Goal: Find specific fact: Find specific fact

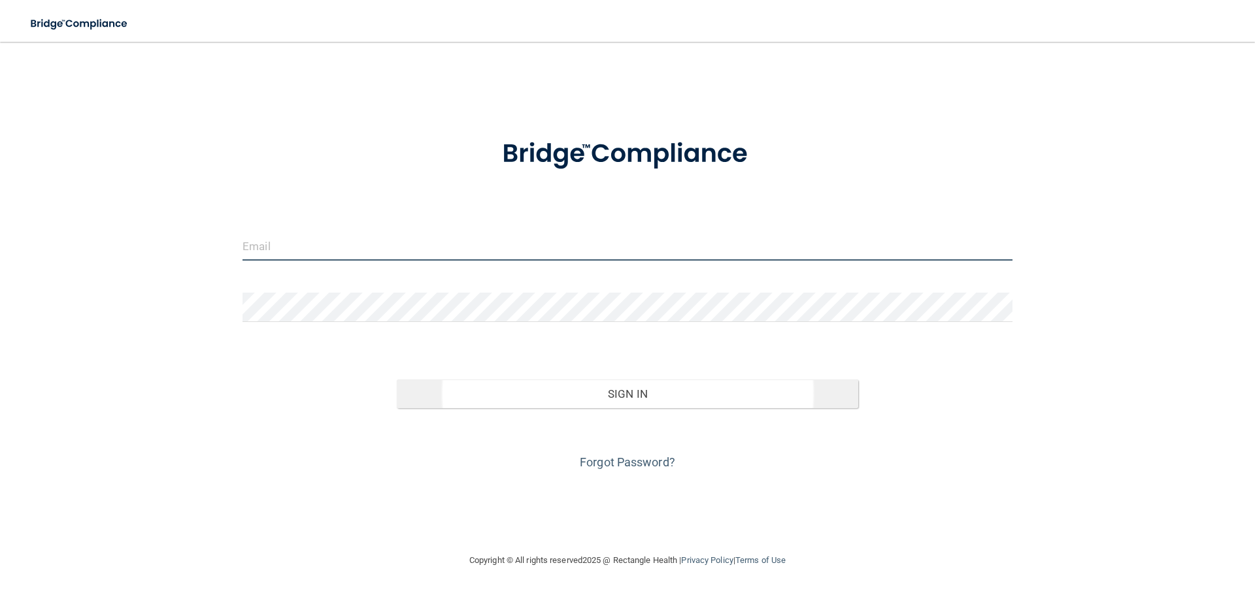
type input "[EMAIL_ADDRESS][DOMAIN_NAME]"
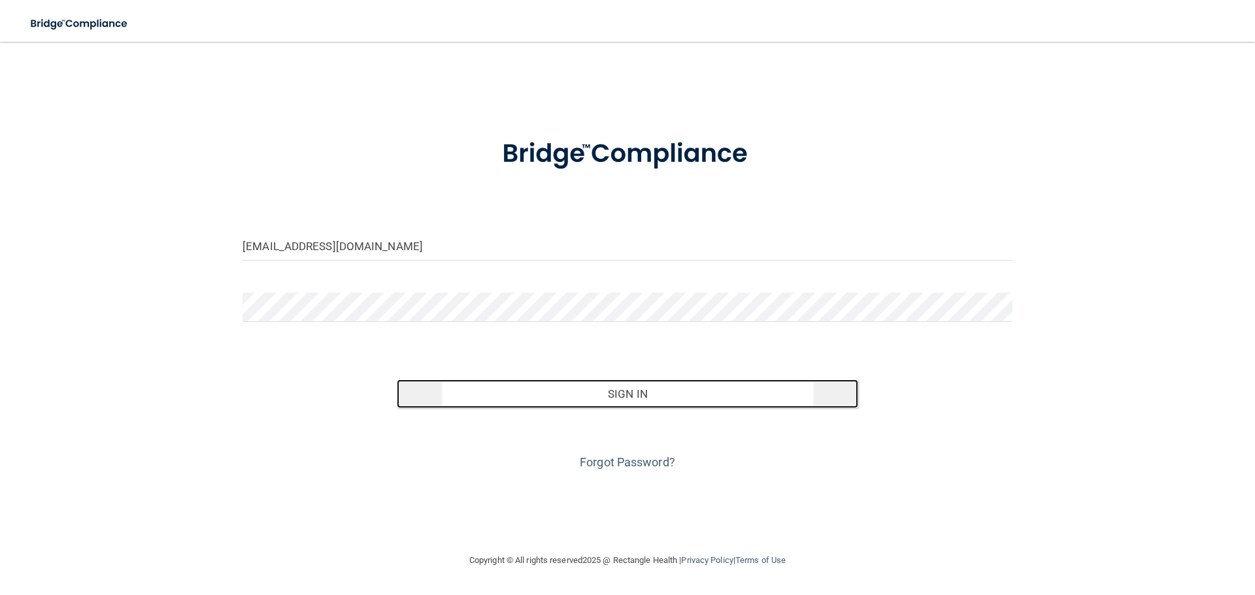
click at [629, 391] on button "Sign In" at bounding box center [628, 394] width 462 height 29
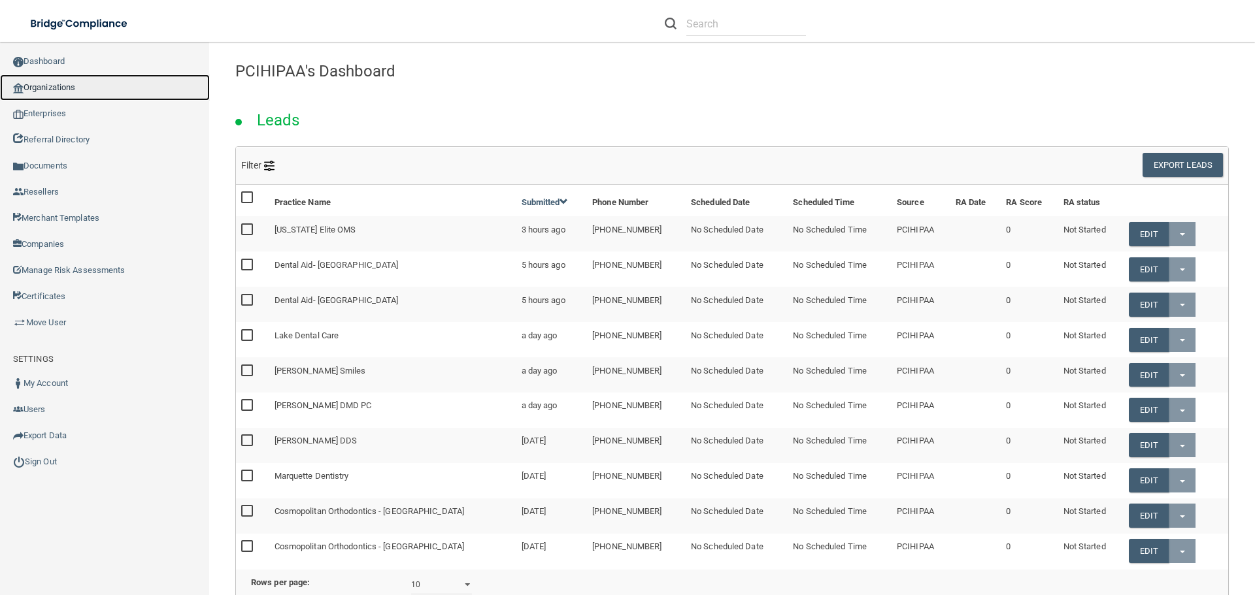
click at [42, 82] on link "Organizations" at bounding box center [105, 88] width 210 height 26
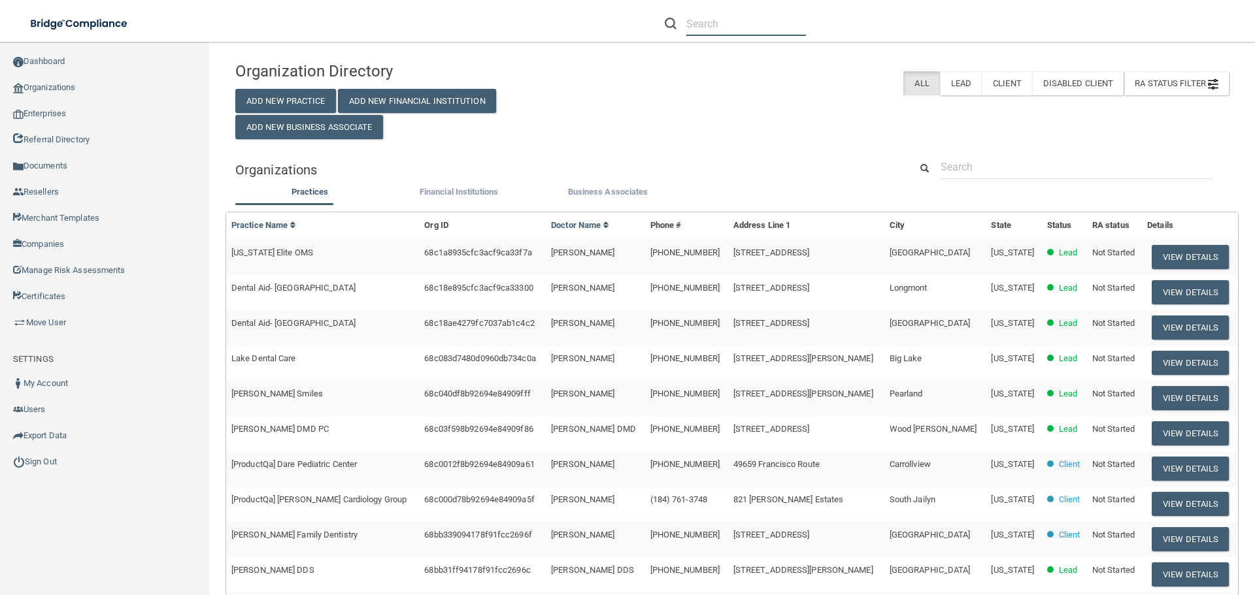
click at [698, 24] on input "text" at bounding box center [746, 24] width 120 height 24
click at [61, 86] on link "Organizations" at bounding box center [105, 88] width 210 height 26
click at [695, 25] on input "text" at bounding box center [746, 24] width 120 height 24
click at [698, 25] on input "text" at bounding box center [746, 24] width 120 height 24
paste input "Healing Arts Pediatrics"
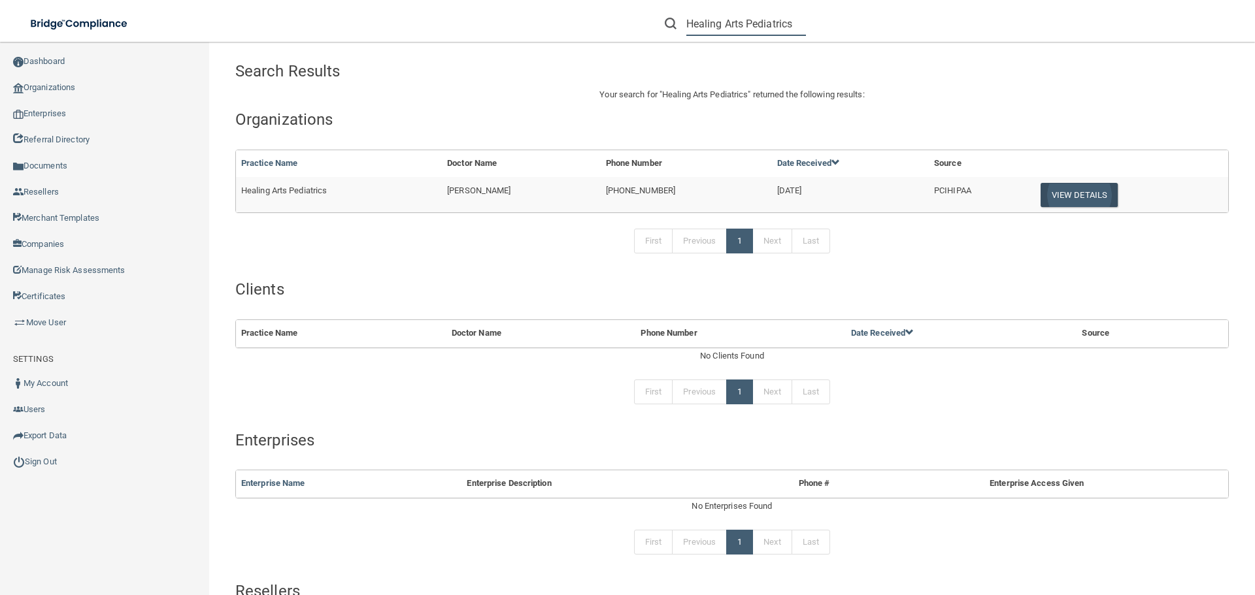
type input "Healing Arts Pediatrics"
click at [1067, 192] on button "View Details" at bounding box center [1078, 195] width 77 height 24
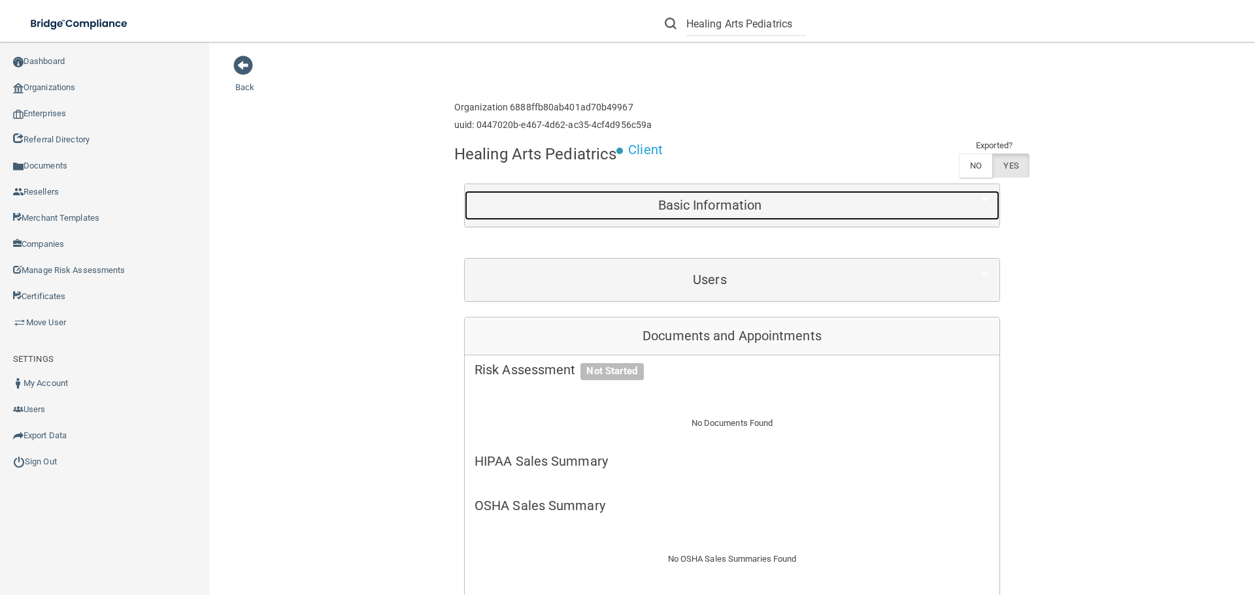
click at [720, 209] on h5 "Basic Information" at bounding box center [709, 205] width 471 height 14
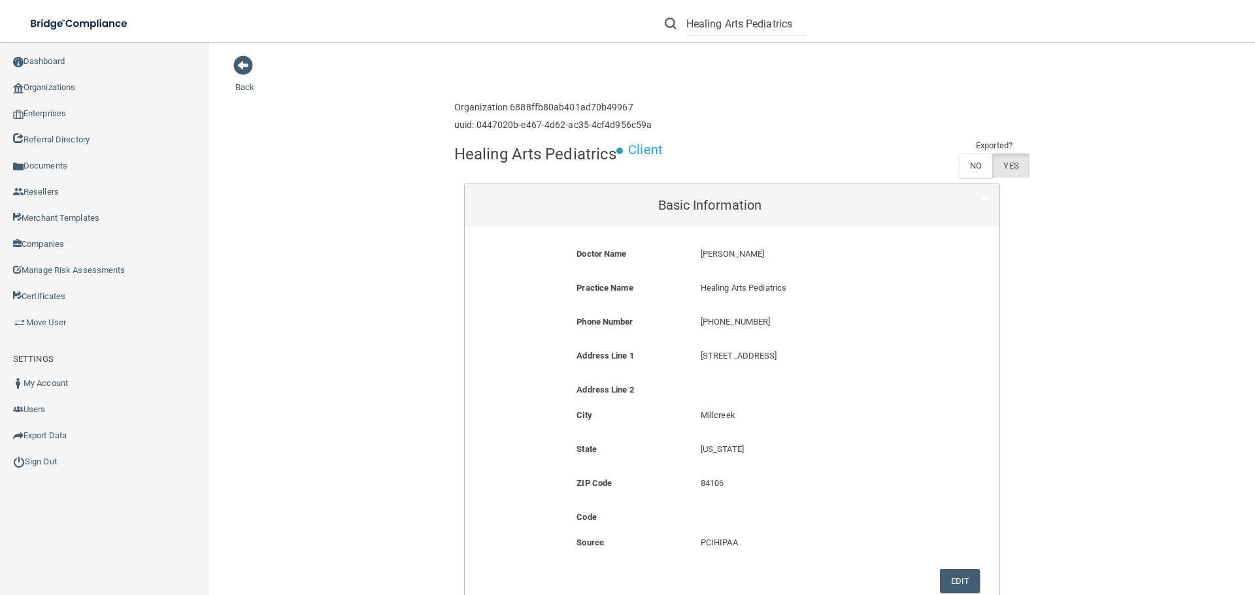
drag, startPoint x: 788, startPoint y: 254, endPoint x: 708, endPoint y: 252, distance: 79.7
click at [708, 252] on p "[PERSON_NAME]" at bounding box center [815, 254] width 228 height 16
copy p "[PERSON_NAME]"
